Goal: Task Accomplishment & Management: Use online tool/utility

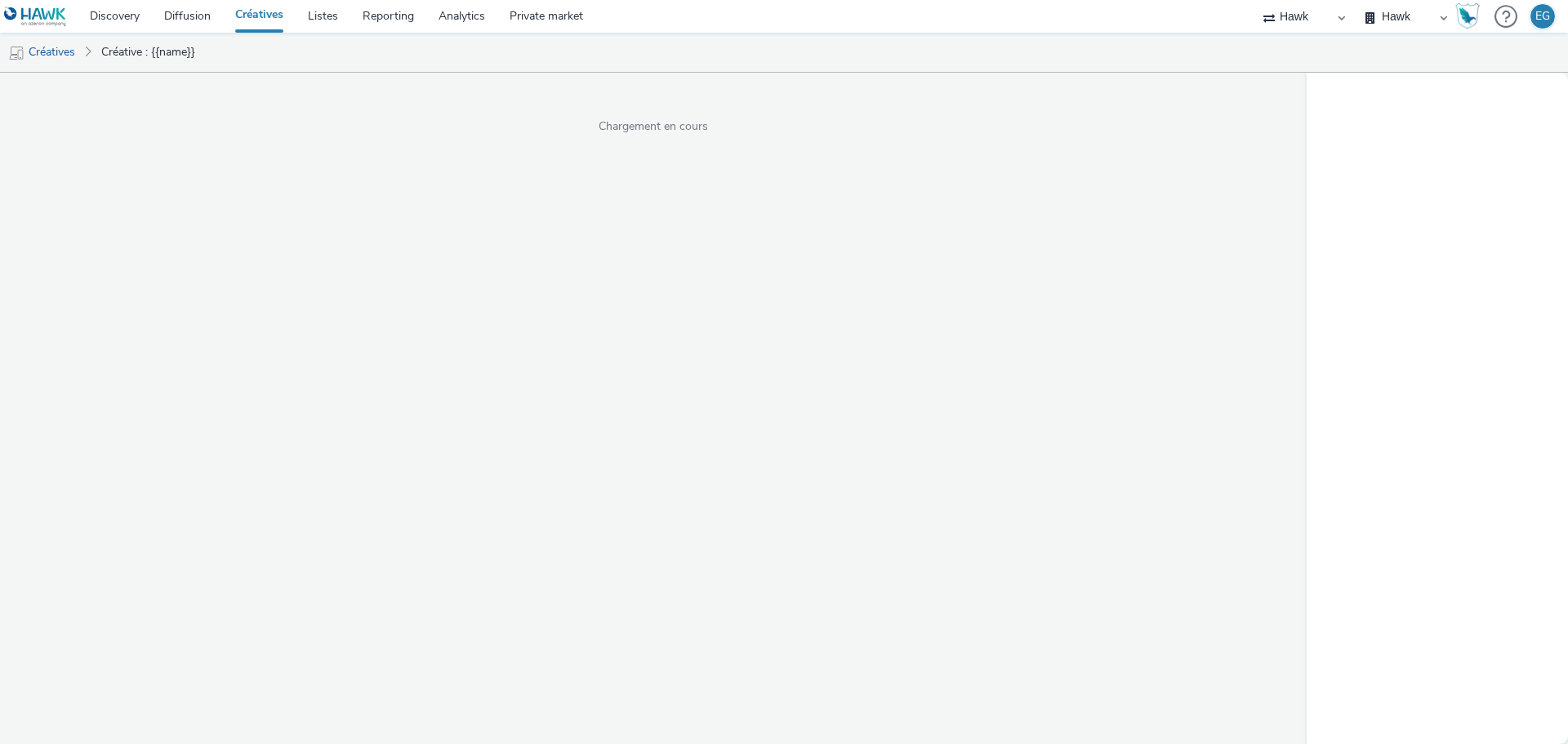
select select "11a7df10-284f-415c-b52a-427acf4c31ae"
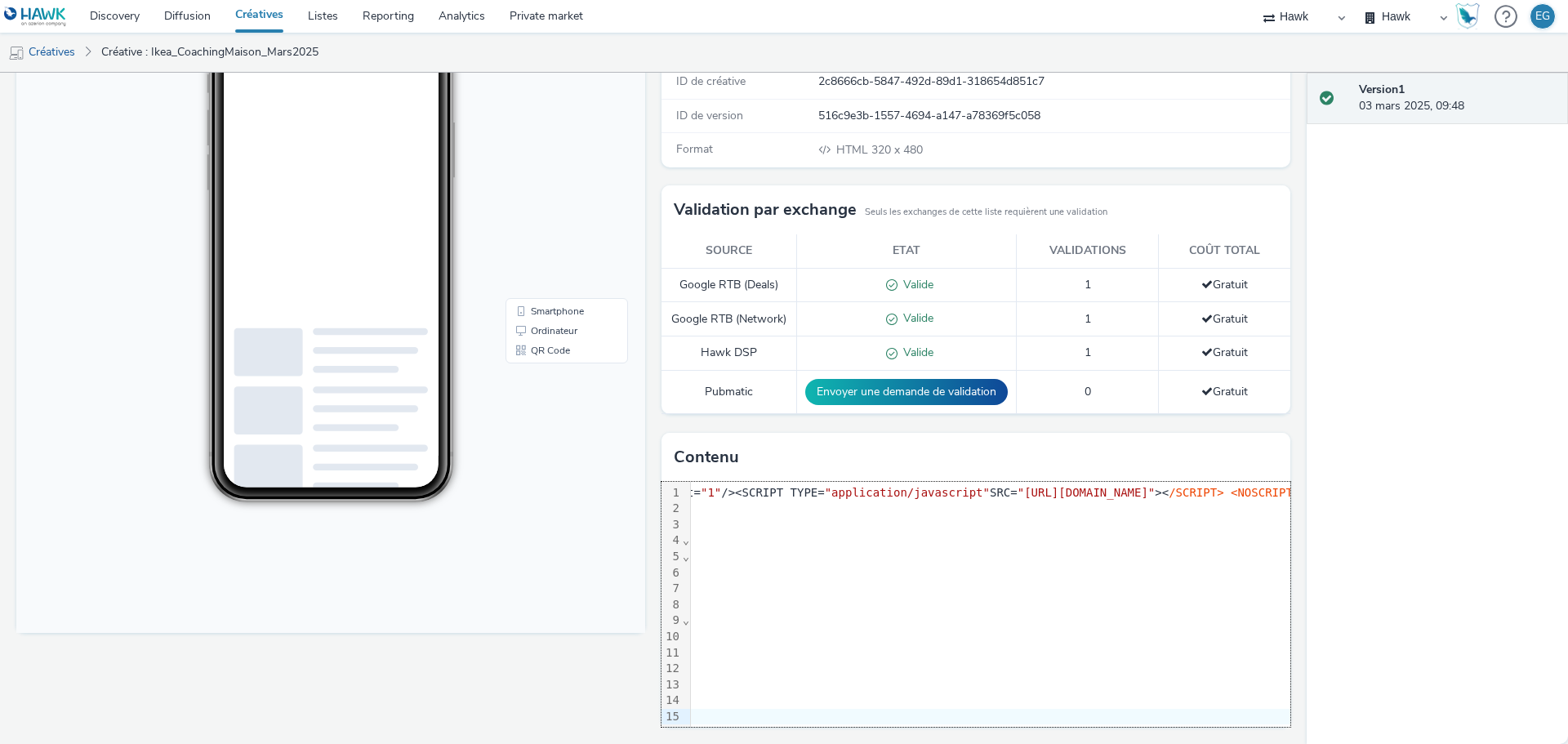
scroll to position [0, 1087]
